Goal: Transaction & Acquisition: Purchase product/service

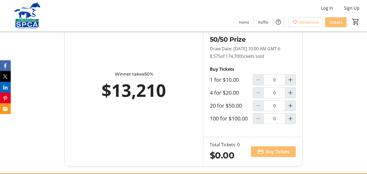
scroll to position [310, 0]
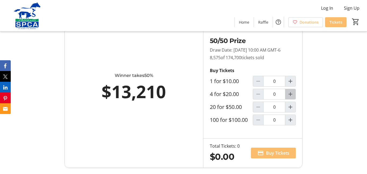
click at [291, 97] on mat-icon "Increment by one" at bounding box center [290, 94] width 6 height 6
type input "1"
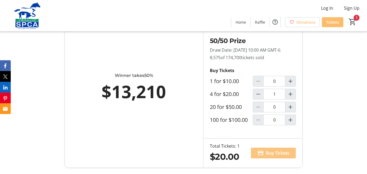
click at [275, 156] on span "Buy Tickets" at bounding box center [277, 153] width 23 height 6
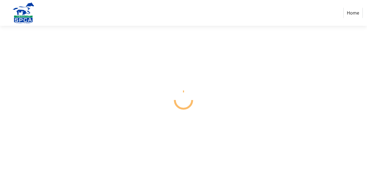
select select "CA"
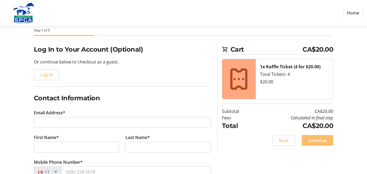
scroll to position [31, 0]
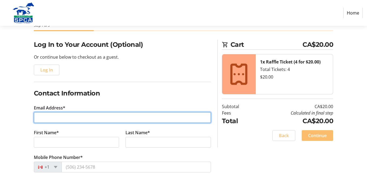
click at [83, 118] on input "Email Address*" at bounding box center [122, 117] width 177 height 11
type input "[EMAIL_ADDRESS][DOMAIN_NAME]"
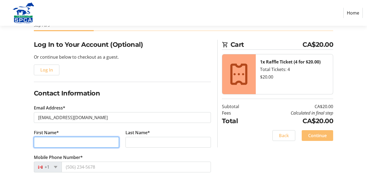
type input "[PERSON_NAME]"
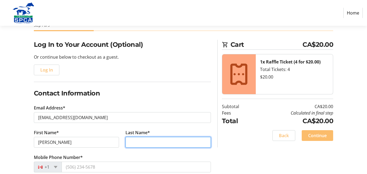
type input "[PERSON_NAME]"
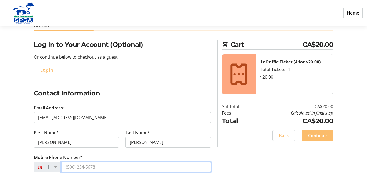
type input "[PHONE_NUMBER]"
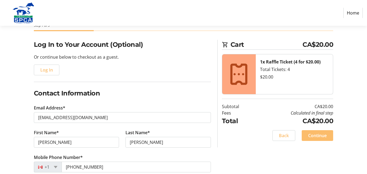
type input "18 [PERSON_NAME] Dr"
type input "[GEOGRAPHIC_DATA]"
select select "AB"
type input "T7Z 1H8"
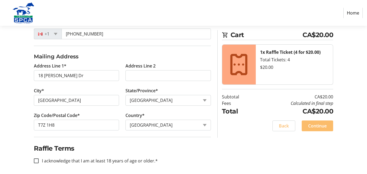
scroll to position [166, 0]
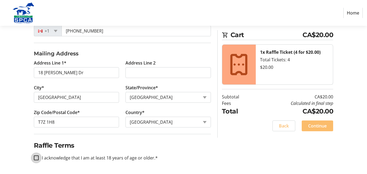
click at [36, 157] on input "I acknowledge that I am at least 18 years of age or older.*" at bounding box center [36, 157] width 5 height 5
checkbox input "true"
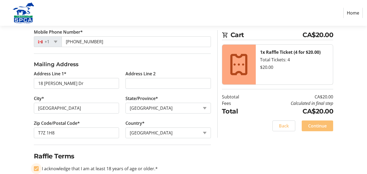
scroll to position [155, 0]
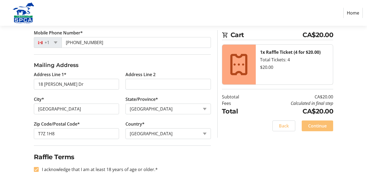
click at [325, 125] on span "Continue" at bounding box center [317, 125] width 19 height 6
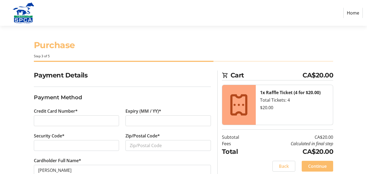
click at [130, 121] on iframe at bounding box center [168, 120] width 77 height 6
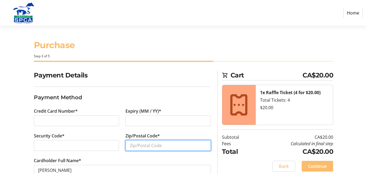
click at [131, 145] on input "Zip/Postal Code*" at bounding box center [167, 145] width 85 height 11
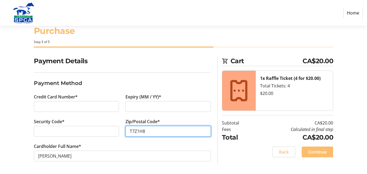
scroll to position [14, 0]
type input "T7Z1H8"
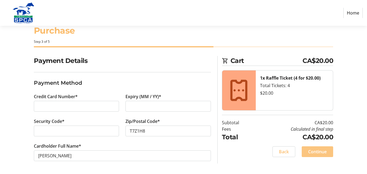
click at [316, 150] on span "Continue" at bounding box center [317, 151] width 19 height 6
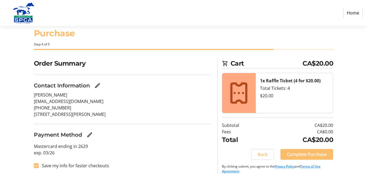
scroll to position [18, 0]
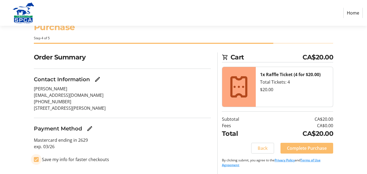
click at [37, 160] on input "Save my info for faster checkouts" at bounding box center [36, 159] width 5 height 5
checkbox input "false"
click at [308, 147] on span "Complete Purchase" at bounding box center [307, 148] width 40 height 6
